Goal: Navigation & Orientation: Find specific page/section

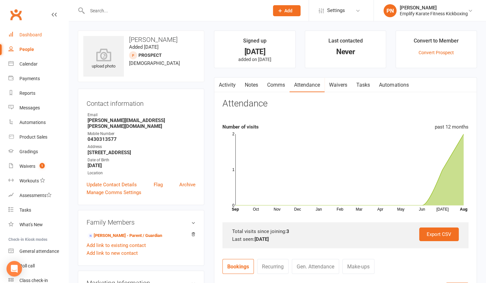
click at [36, 37] on div "Dashboard" at bounding box center [30, 34] width 22 height 5
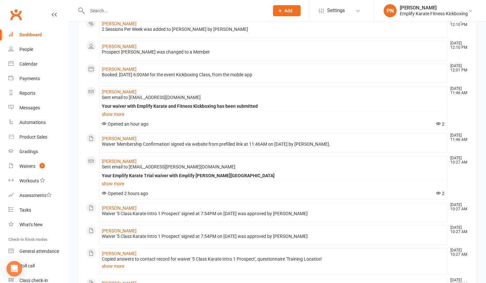
scroll to position [265, 0]
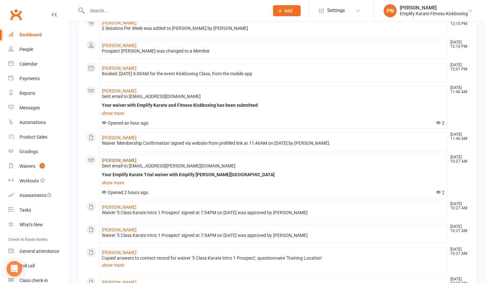
click at [123, 158] on link "[PERSON_NAME]" at bounding box center [119, 160] width 35 height 5
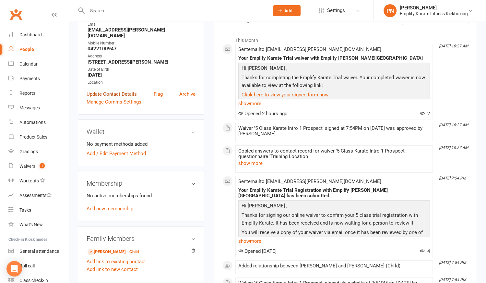
scroll to position [118, 0]
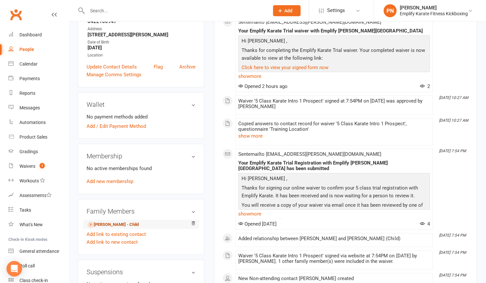
click at [106, 221] on link "[PERSON_NAME] - Child" at bounding box center [113, 224] width 51 height 7
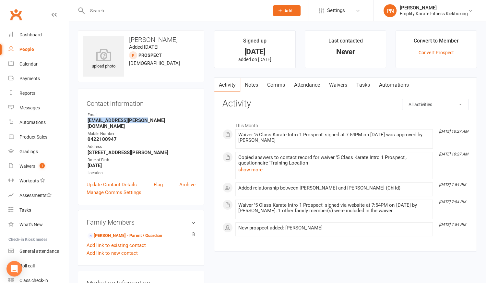
drag, startPoint x: 88, startPoint y: 120, endPoint x: 143, endPoint y: 120, distance: 54.5
click at [143, 120] on strong "[EMAIL_ADDRESS][PERSON_NAME][DOMAIN_NAME]" at bounding box center [142, 123] width 108 height 12
click at [34, 165] on div "Waivers" at bounding box center [27, 165] width 16 height 5
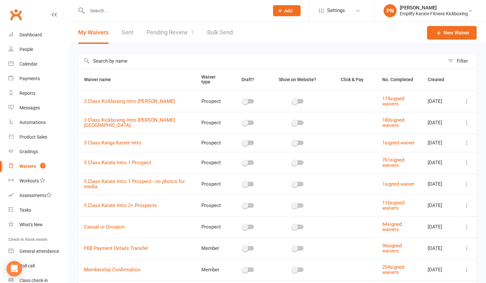
click at [170, 32] on link "Pending Review 1" at bounding box center [171, 32] width 48 height 22
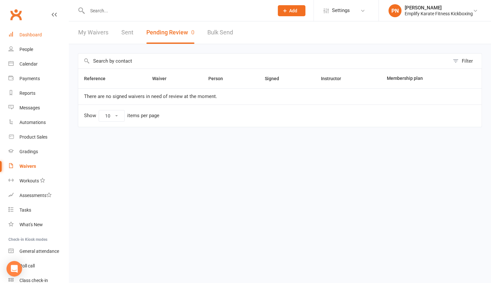
click at [36, 31] on link "Dashboard" at bounding box center [38, 35] width 60 height 15
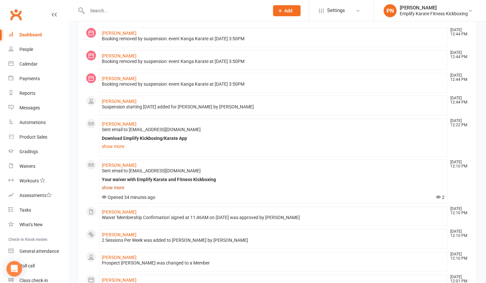
scroll to position [88, 0]
